Goal: Information Seeking & Learning: Learn about a topic

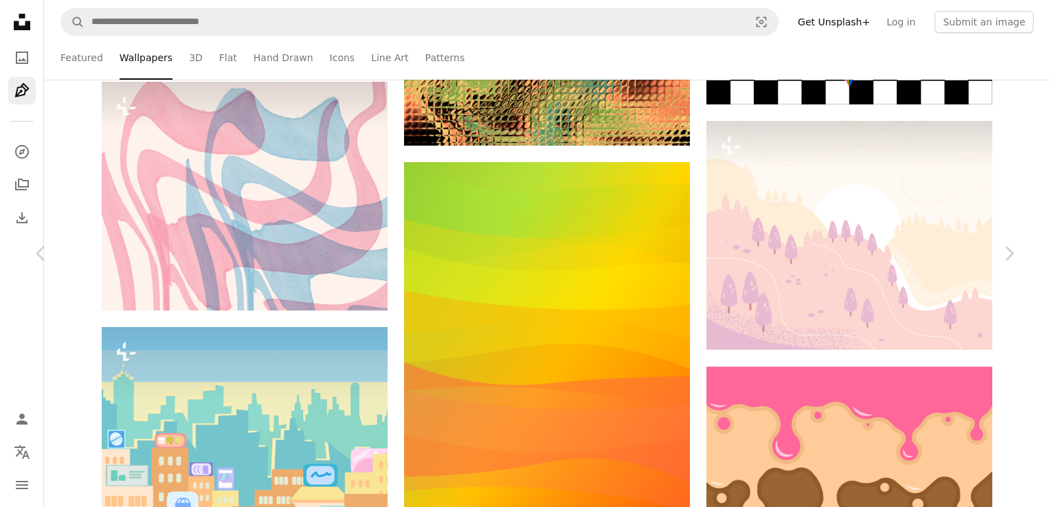
scroll to position [60580, 0]
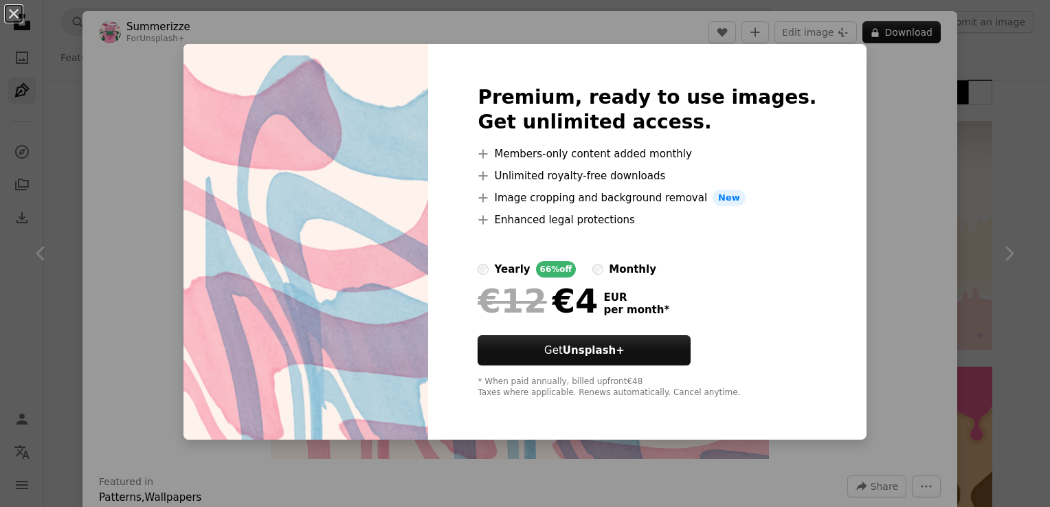
click at [915, 148] on div "An X shape Premium, ready to use images. Get unlimited access. A plus sign Memb…" at bounding box center [525, 253] width 1050 height 507
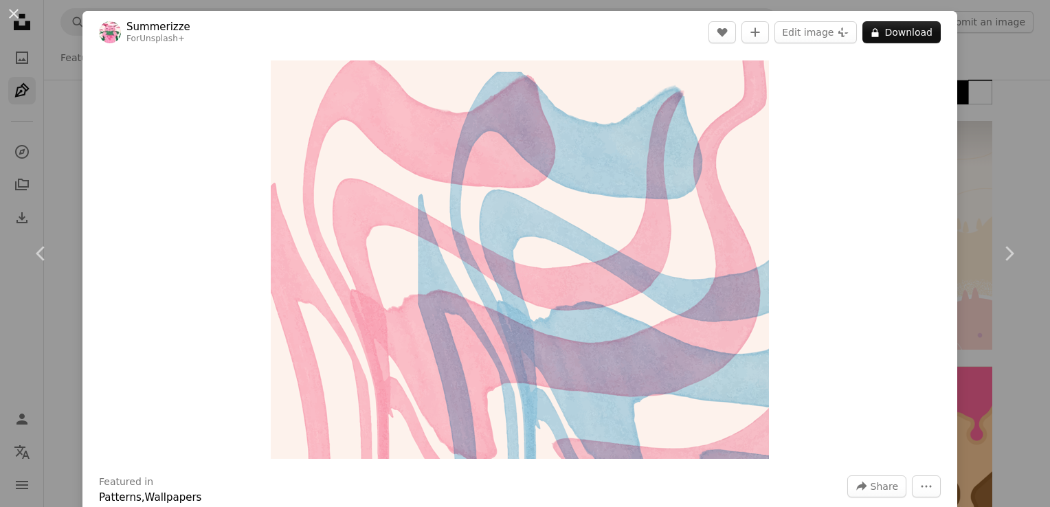
click at [991, 105] on div "An X shape Chevron left Chevron right Summerizze For Unsplash+ A heart A plus s…" at bounding box center [525, 253] width 1050 height 507
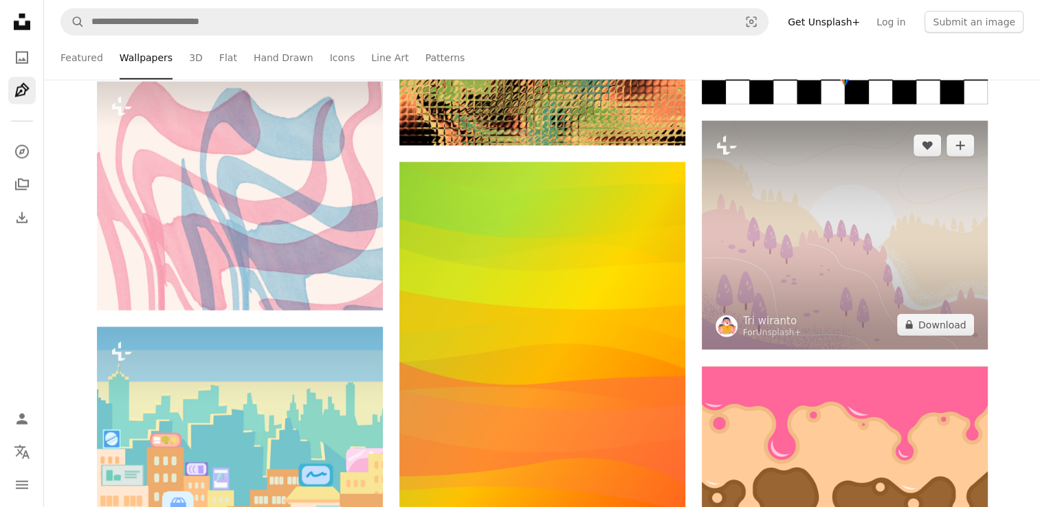
click at [893, 205] on img at bounding box center [844, 235] width 286 height 229
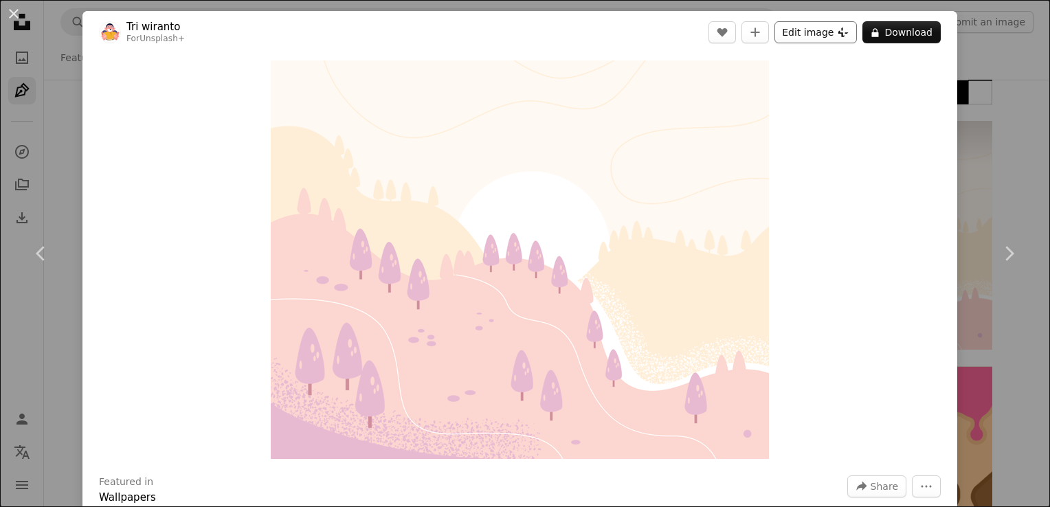
click at [829, 36] on button "Edit image Plus sign for Unsplash+" at bounding box center [815, 32] width 82 height 22
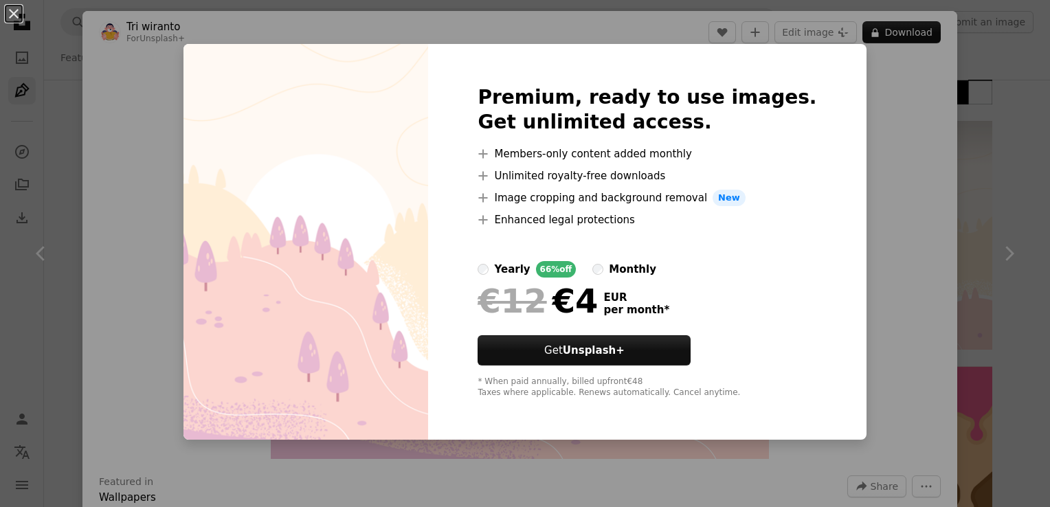
click at [875, 249] on div "An X shape Premium, ready to use images. Get unlimited access. A plus sign Memb…" at bounding box center [525, 253] width 1050 height 507
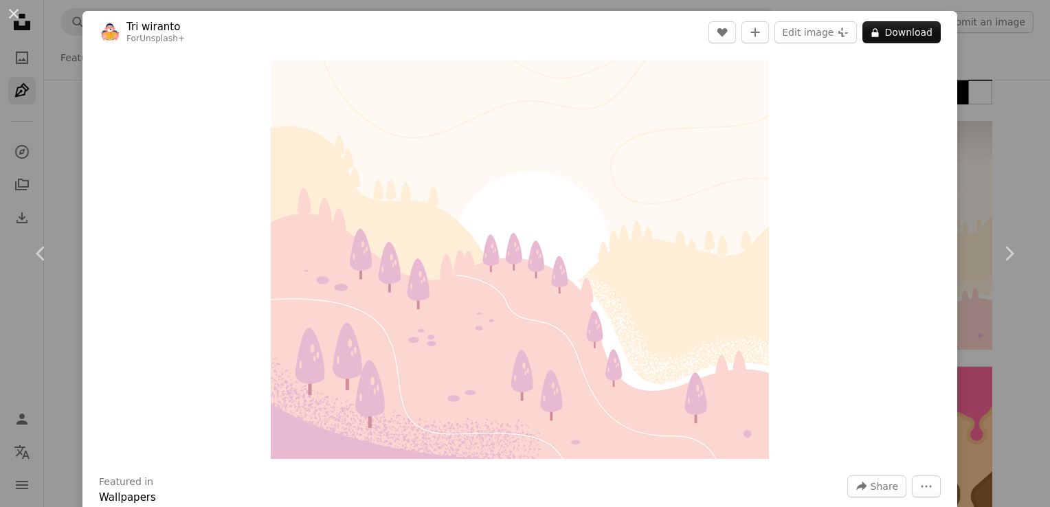
click at [1004, 83] on div "An X shape Chevron left Chevron right Tri wiranto For Unsplash+ A heart A plus …" at bounding box center [525, 253] width 1050 height 507
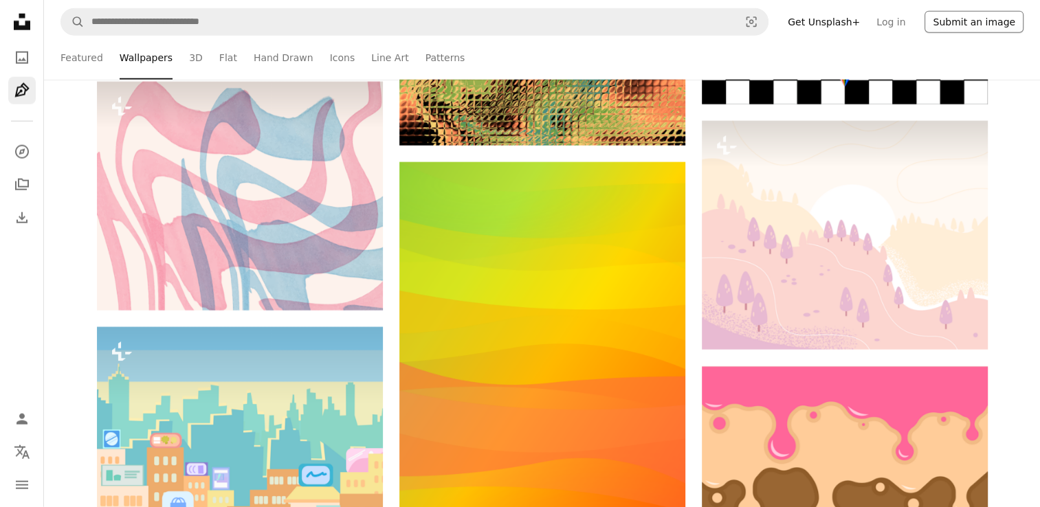
click at [981, 26] on button "Submit an image" at bounding box center [973, 22] width 99 height 22
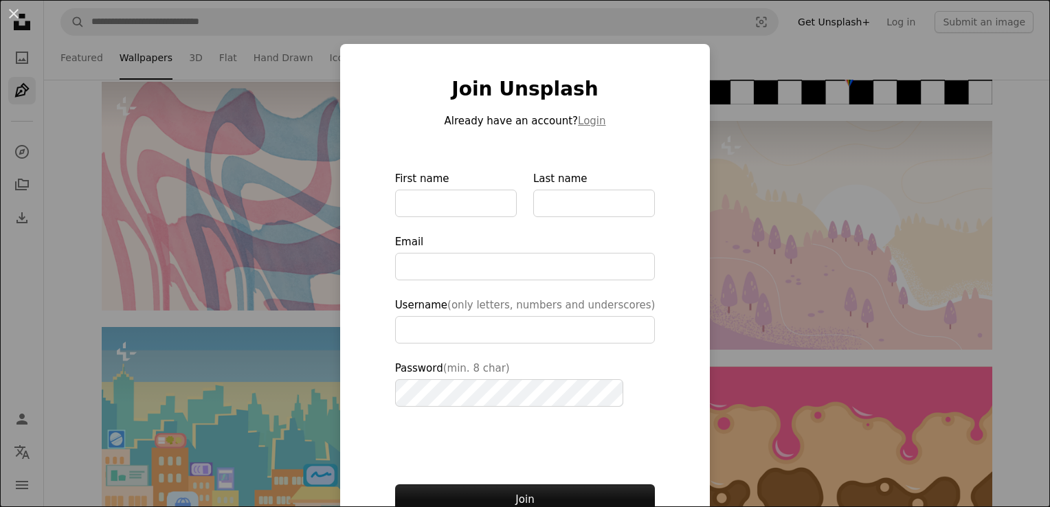
click at [904, 209] on div "An X shape Join Unsplash Already have an account? Login First name Last name Em…" at bounding box center [525, 253] width 1050 height 507
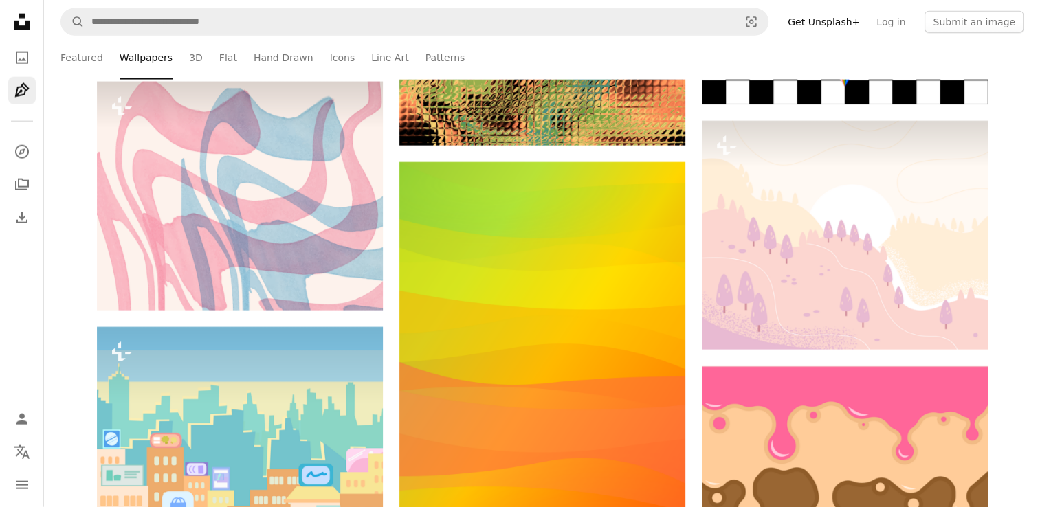
click at [844, 26] on link "Get Unsplash+" at bounding box center [823, 22] width 89 height 22
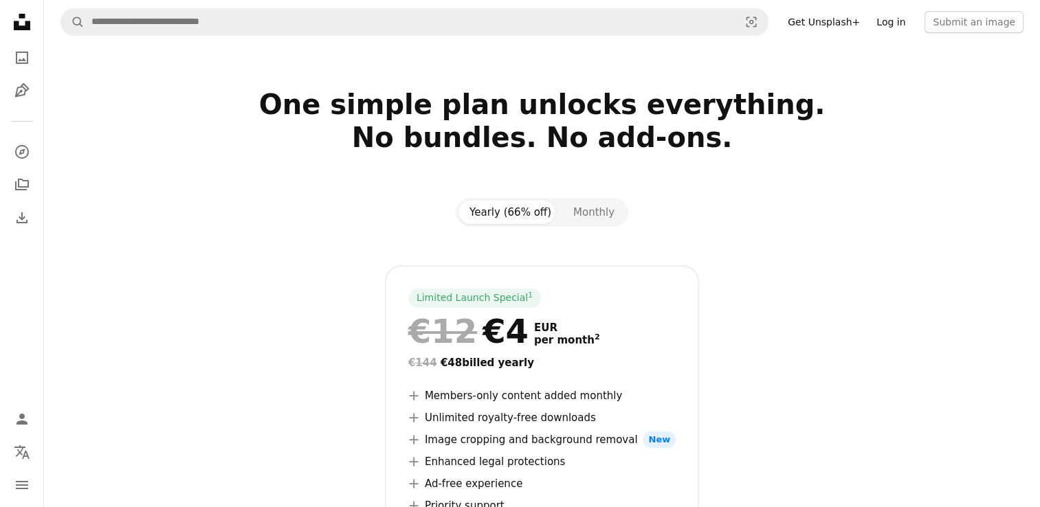
click at [903, 16] on link "Log in" at bounding box center [890, 22] width 45 height 22
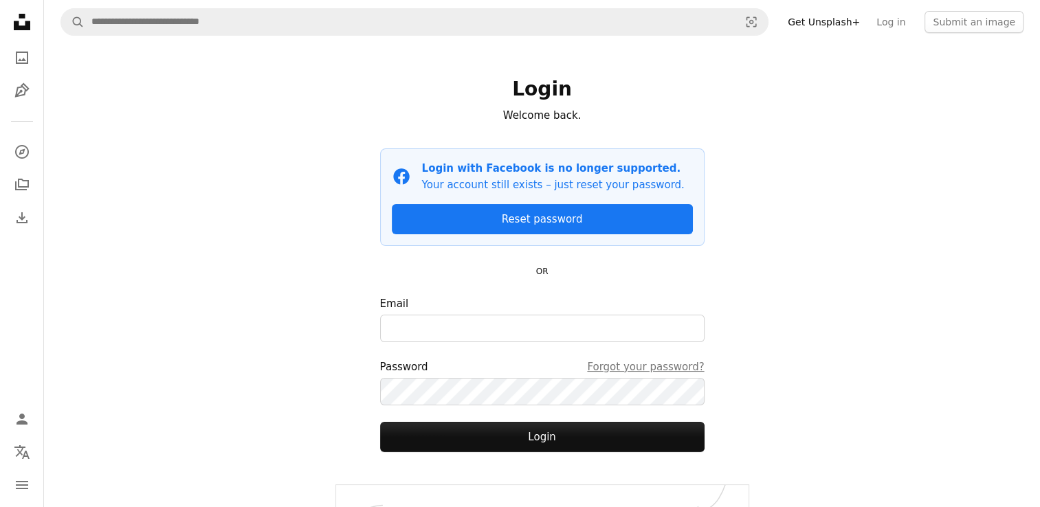
click at [25, 23] on icon "Unsplash logo Unsplash Home" at bounding box center [21, 21] width 27 height 27
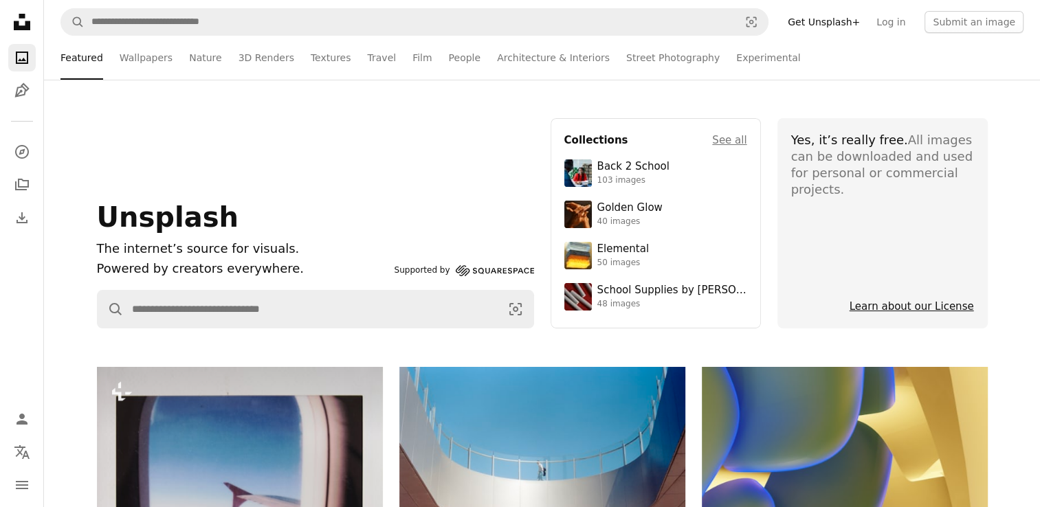
click at [947, 306] on link "Learn about our License" at bounding box center [911, 306] width 124 height 12
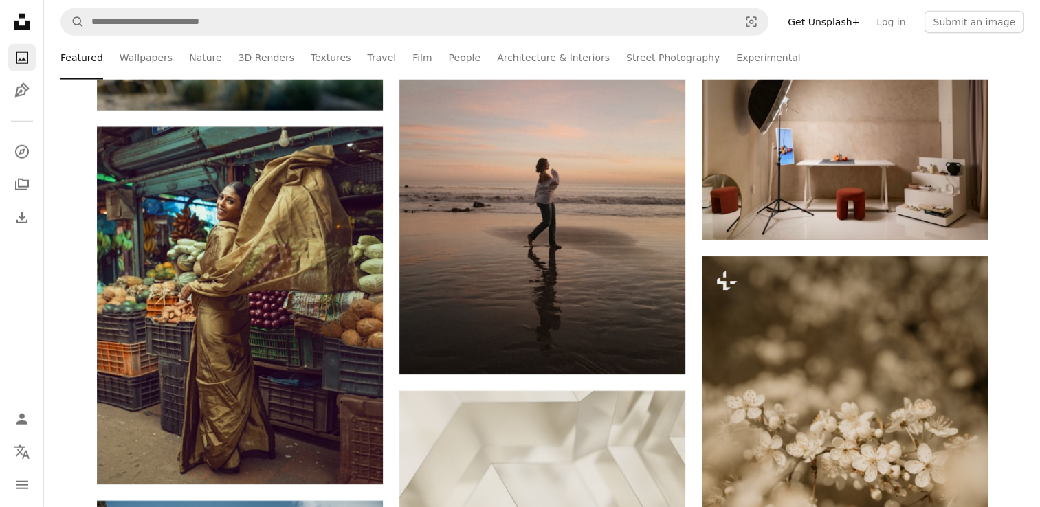
scroll to position [14516, 0]
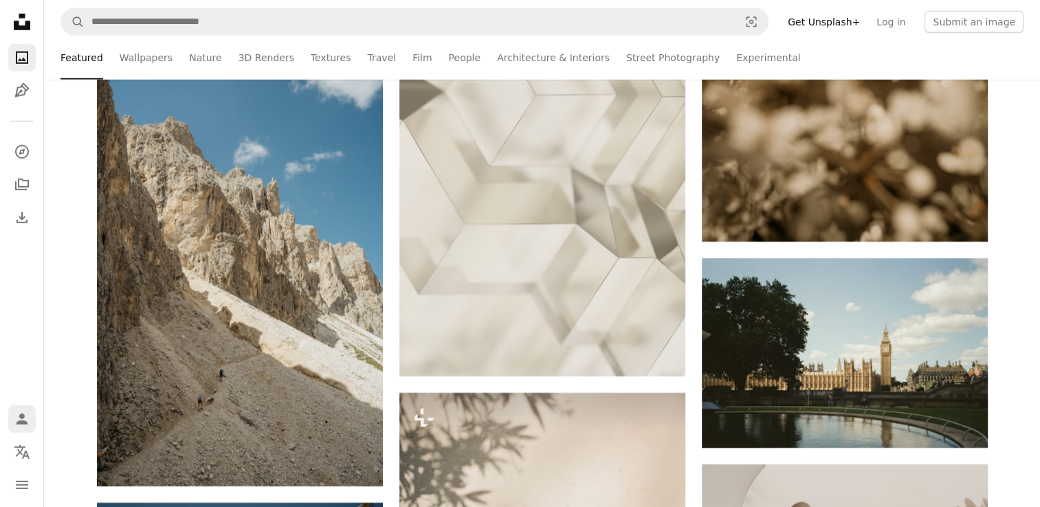
click at [25, 419] on icon "Person" at bounding box center [22, 419] width 16 height 16
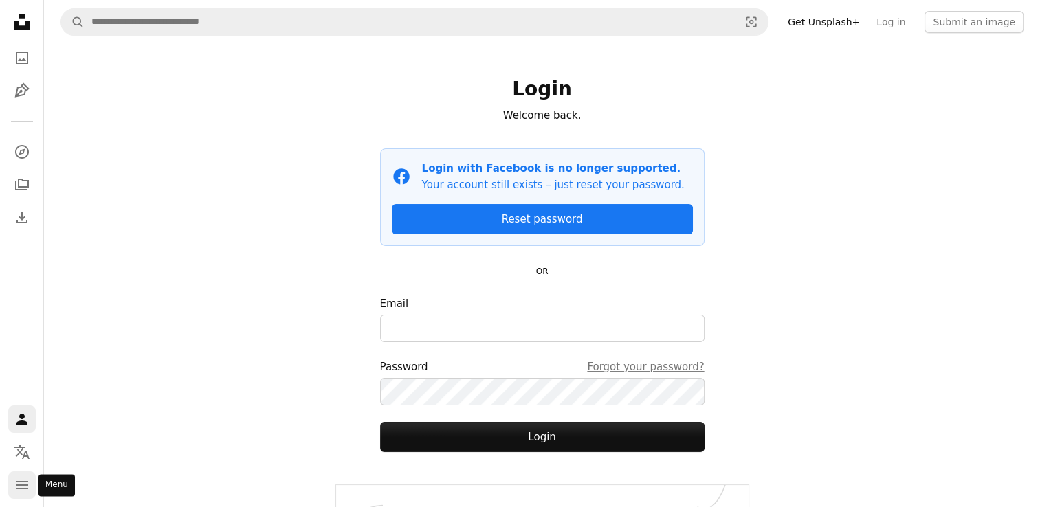
click at [19, 491] on icon "navigation menu" at bounding box center [22, 485] width 16 height 16
